Goal: Task Accomplishment & Management: Complete application form

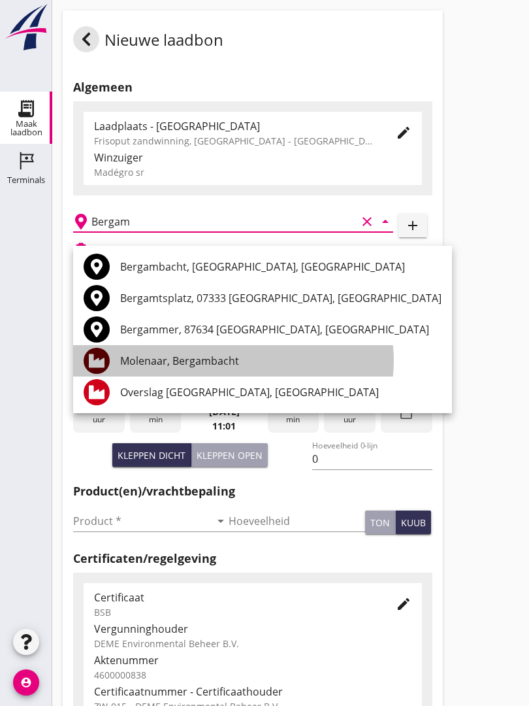
click at [238, 351] on div "Molenaar, Bergambacht" at bounding box center [280, 360] width 321 height 31
type input "Molenaar, Bergambacht"
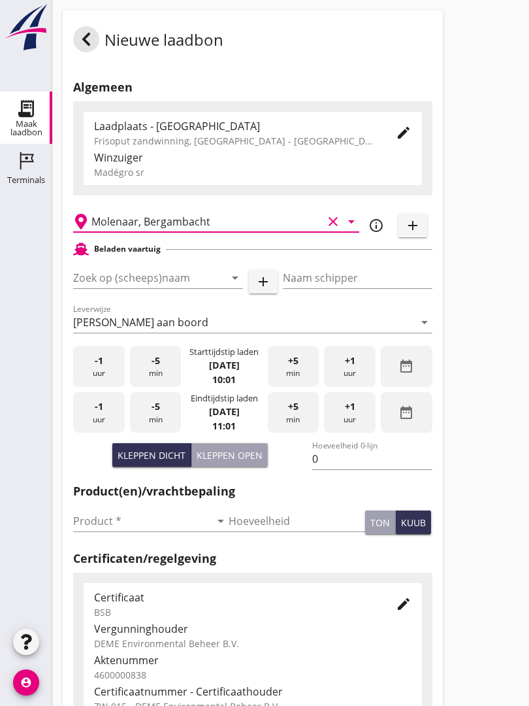
click at [188, 288] on input "Zoek op (scheeps)naam" at bounding box center [139, 277] width 133 height 21
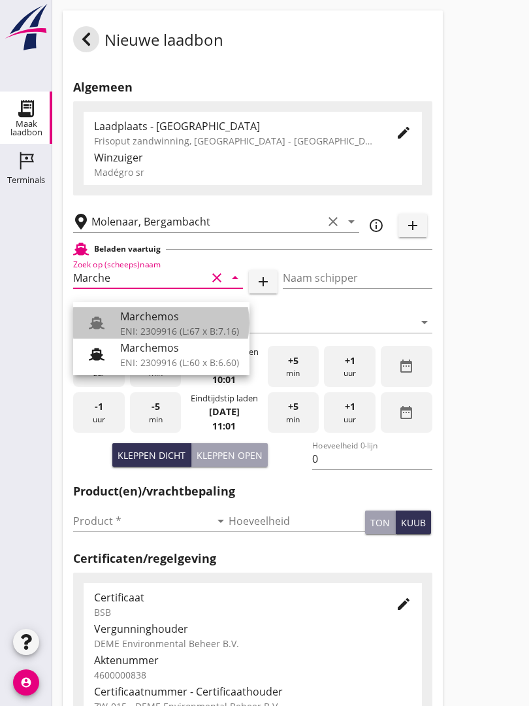
click at [173, 320] on div "Marchemos" at bounding box center [179, 316] width 119 height 16
type input "Marchemos"
type input "[PERSON_NAME]"
type input "510"
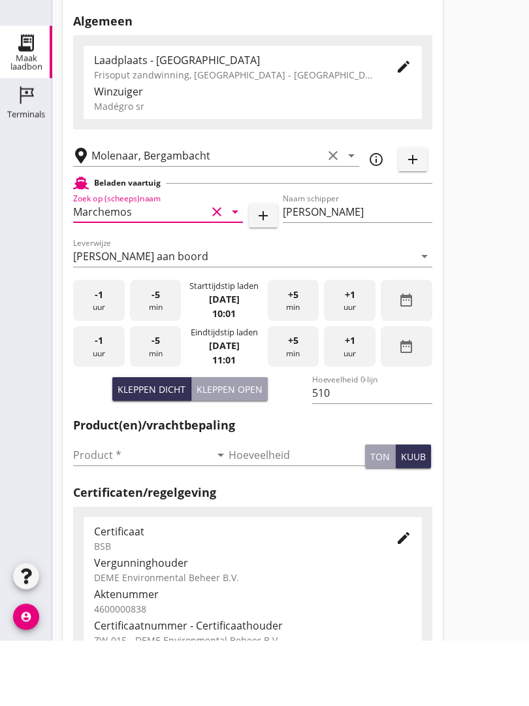
click at [100, 510] on input "Product *" at bounding box center [141, 520] width 137 height 21
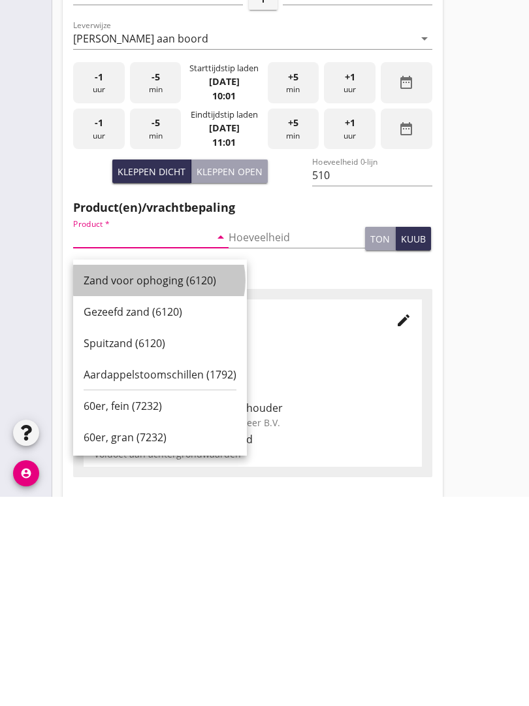
click at [179, 482] on div "Zand voor ophoging (6120)" at bounding box center [160, 490] width 153 height 16
type input "Zand voor ophoging (6120)"
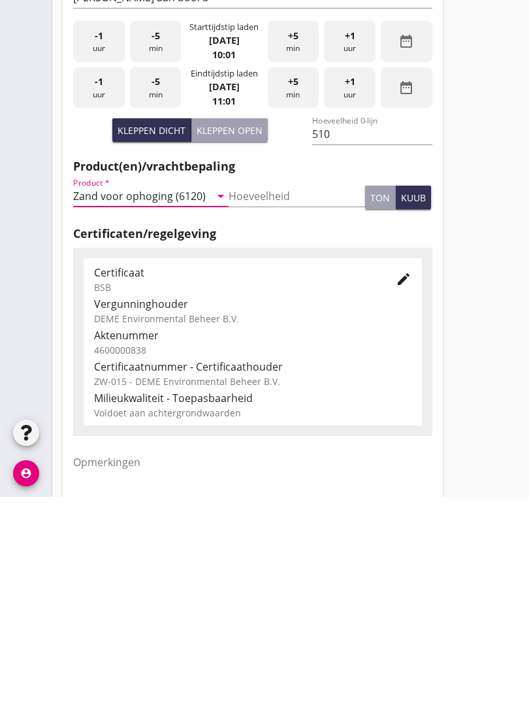
scroll to position [229, 0]
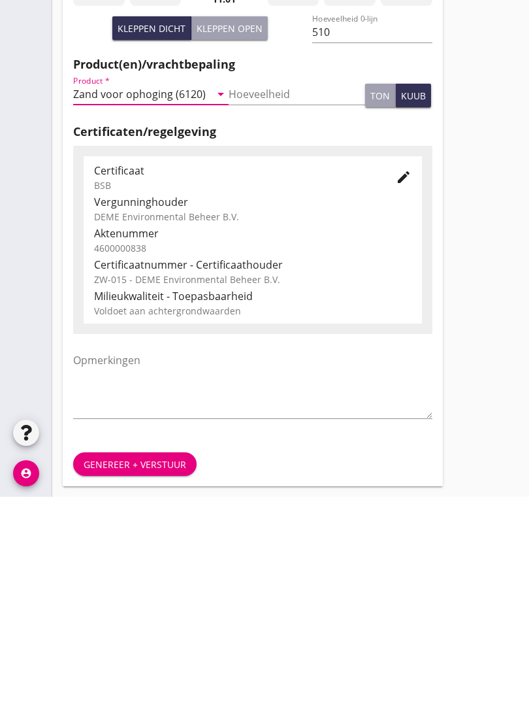
click at [152, 666] on div "Genereer + verstuur" at bounding box center [135, 673] width 103 height 14
